Goal: Complete application form

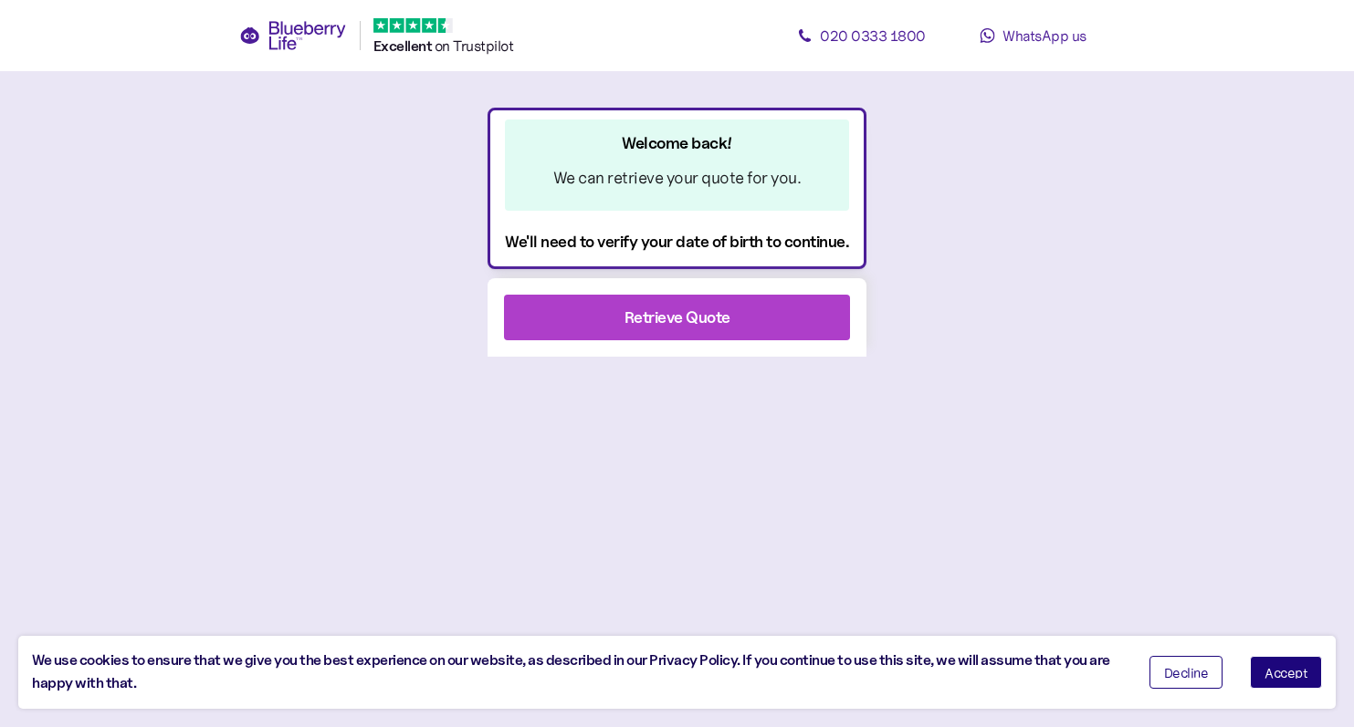
click at [677, 322] on div "Retrieve Quote" at bounding box center [677, 317] width 106 height 25
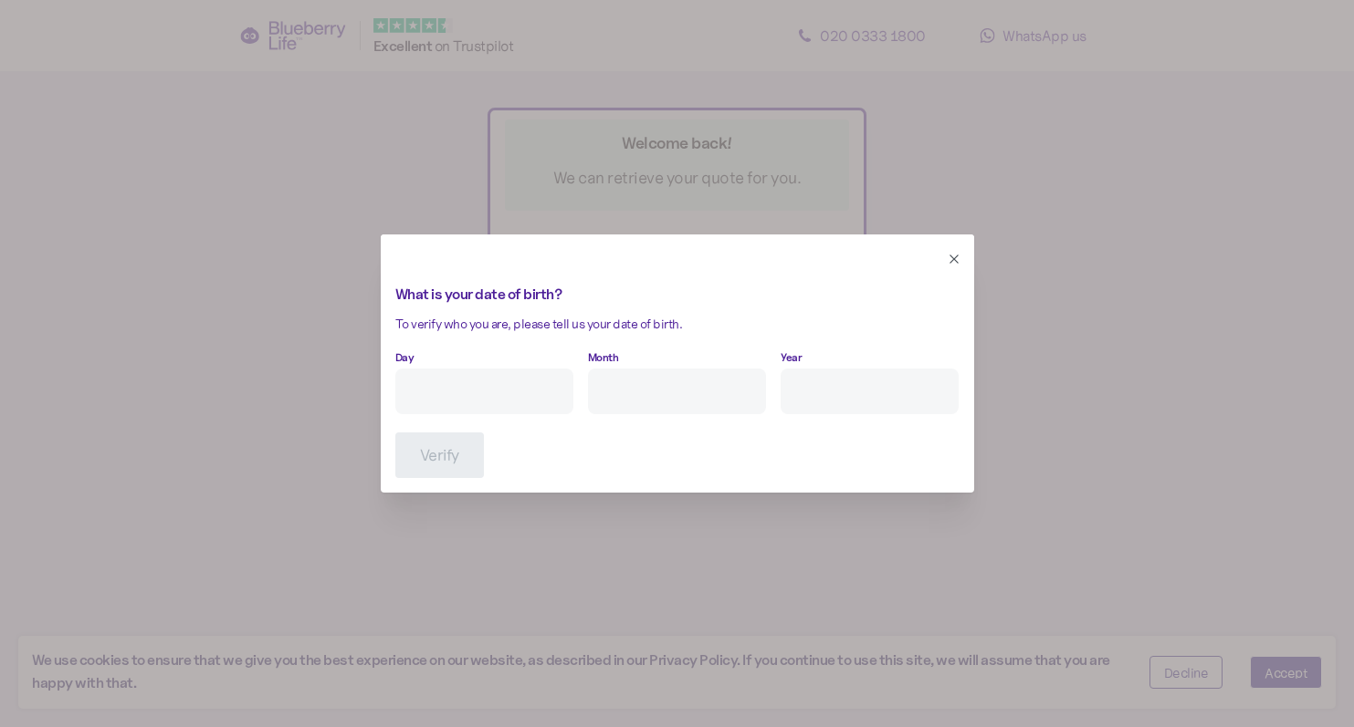
click at [429, 388] on input "Day" at bounding box center [484, 392] width 178 height 46
type input "25"
click at [639, 392] on input "Month" at bounding box center [677, 392] width 178 height 46
type input "1"
click at [836, 398] on input "Year" at bounding box center [869, 392] width 178 height 46
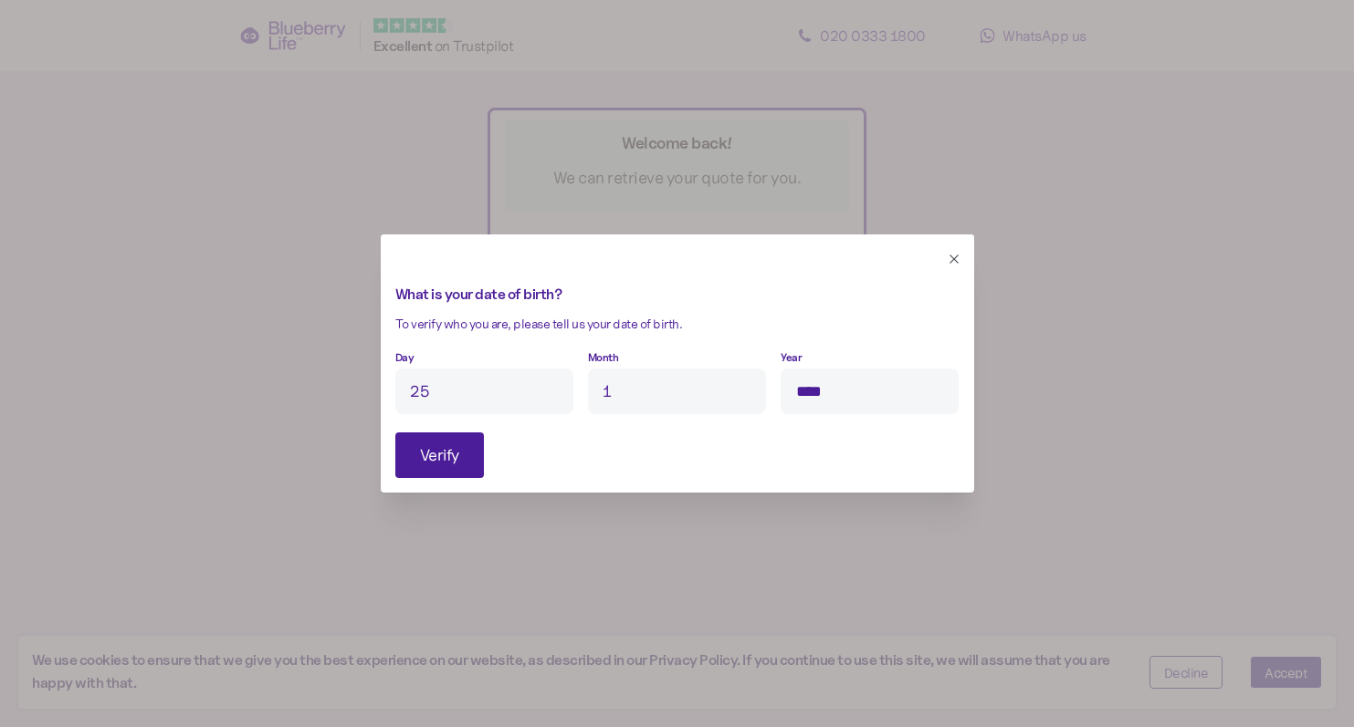
type input "****"
click at [441, 463] on span "Verify" at bounding box center [439, 456] width 39 height 44
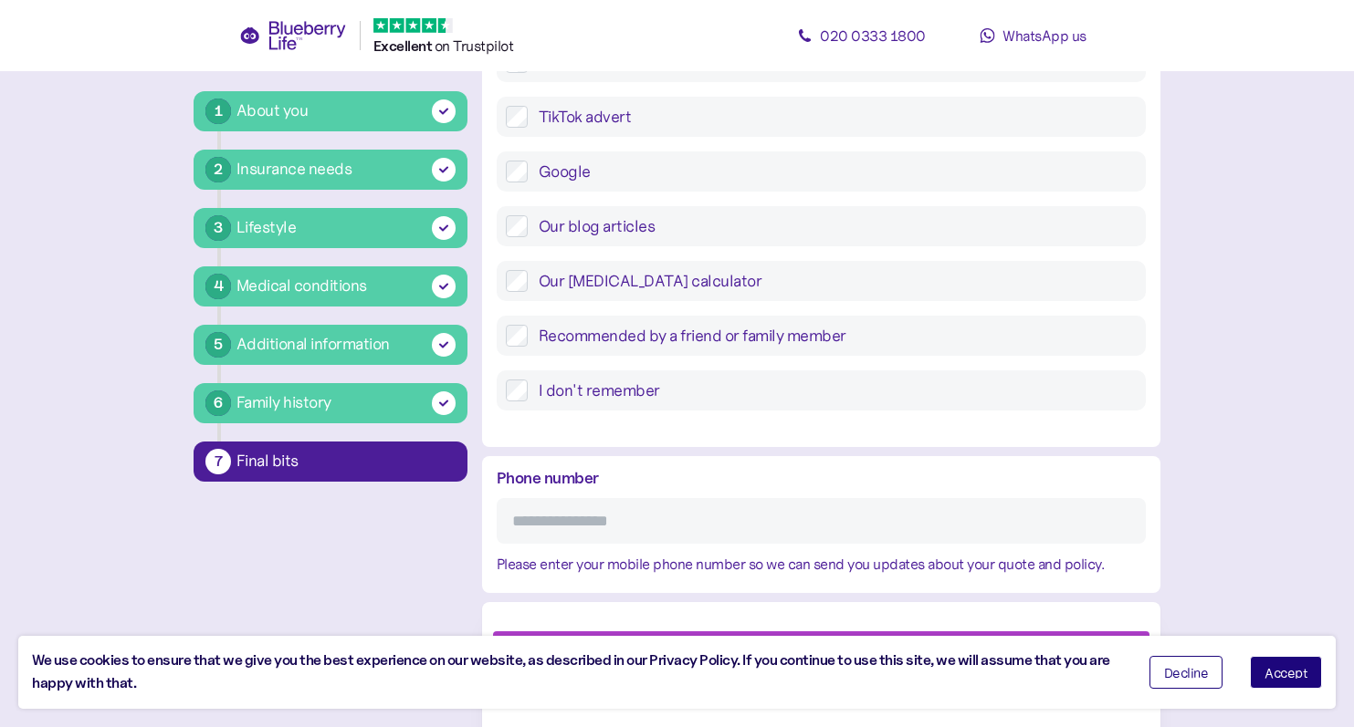
scroll to position [732, 0]
click at [559, 511] on input "Phone number" at bounding box center [821, 522] width 649 height 46
type input "**********"
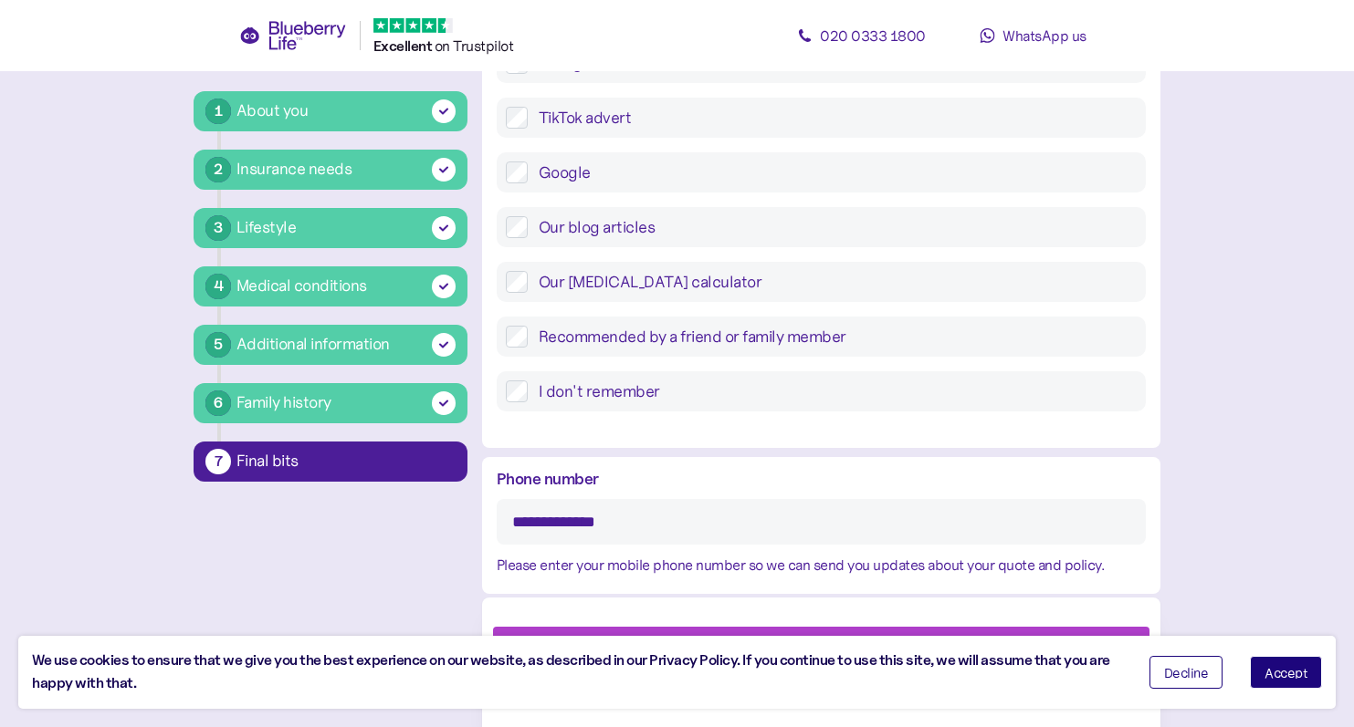
click at [1024, 516] on input "**********" at bounding box center [821, 522] width 649 height 46
click at [1285, 664] on button "Accept" at bounding box center [1285, 672] width 72 height 33
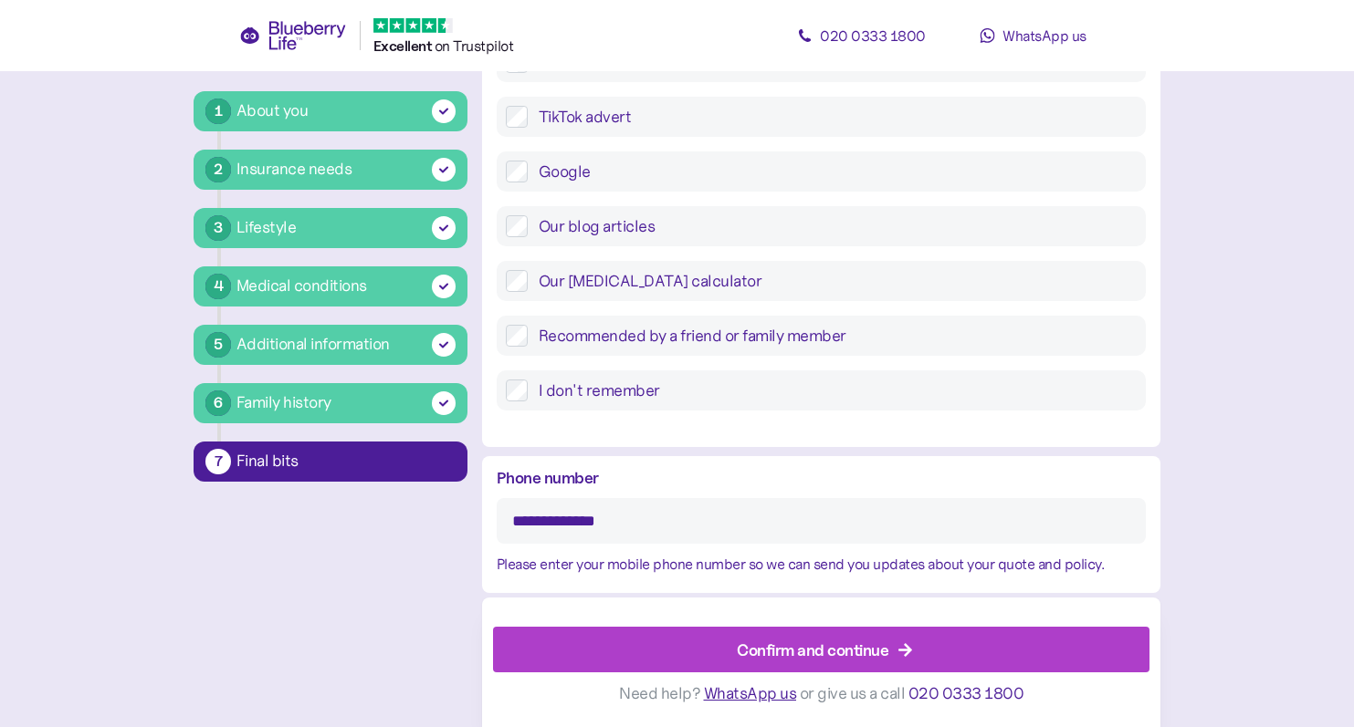
scroll to position [730, 0]
click at [859, 653] on div "Confirm and continue" at bounding box center [813, 650] width 152 height 25
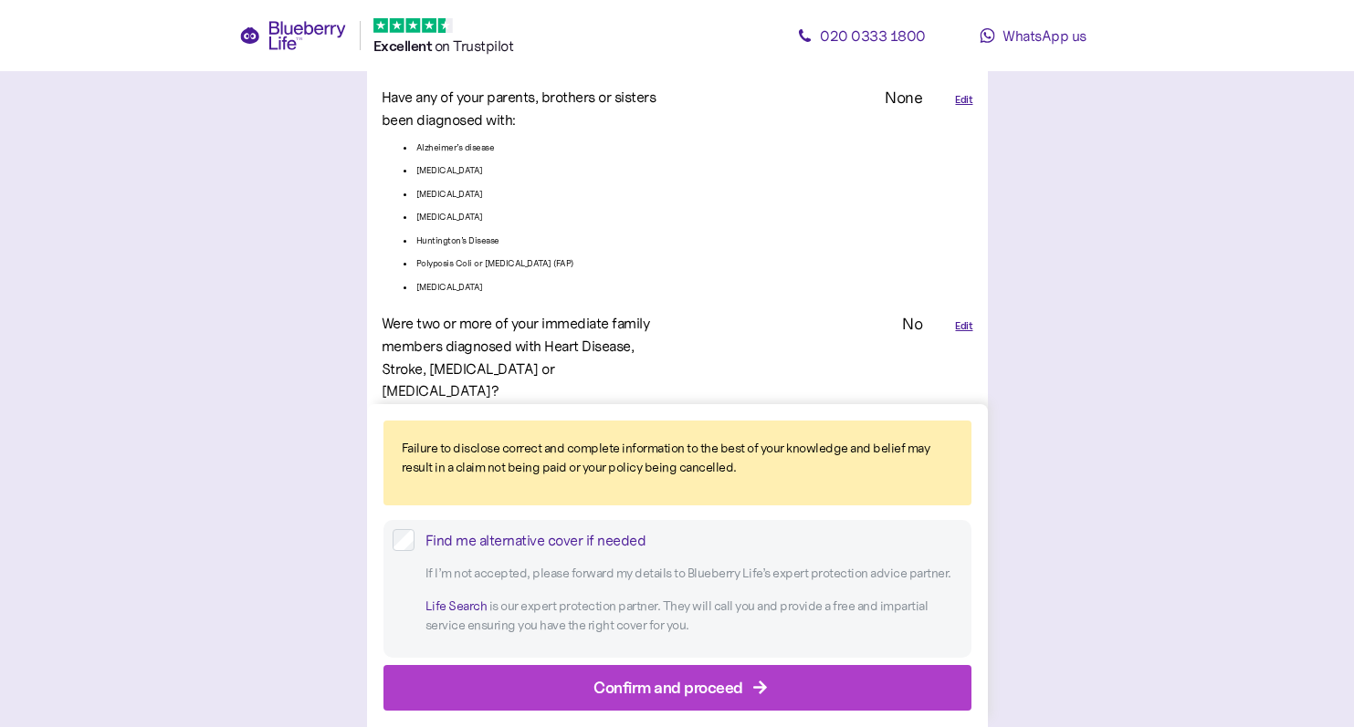
scroll to position [4191, 0]
click at [667, 686] on div "Confirm and proceed" at bounding box center [668, 687] width 150 height 25
